Goal: Task Accomplishment & Management: Manage account settings

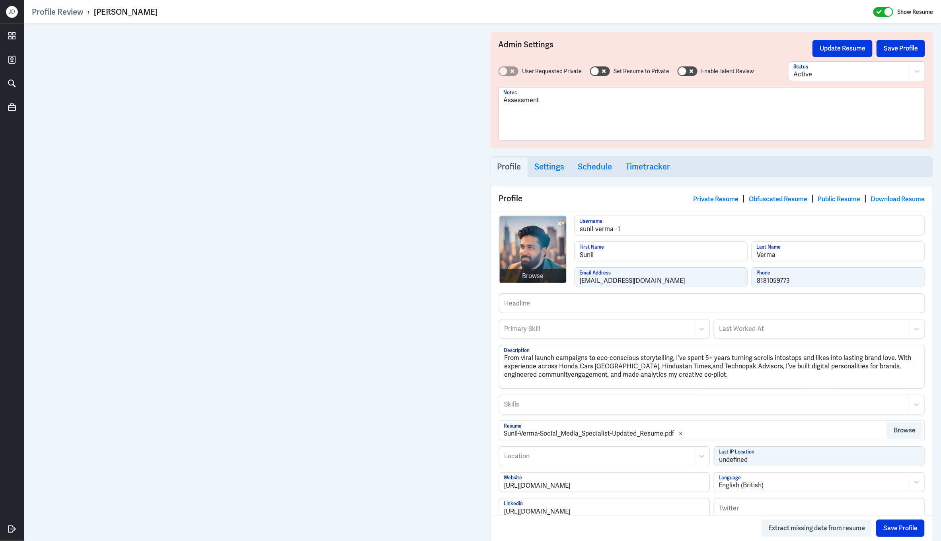
click at [568, 279] on div "Browse sunil-verma--1 Username Sunil First Name Verma Last Name sunilv6991@gmai…" at bounding box center [712, 255] width 426 height 78
drag, startPoint x: 550, startPoint y: 105, endPoint x: 478, endPoint y: 99, distance: 72.2
click at [893, 49] on button "Save Profile" at bounding box center [900, 49] width 49 height 18
